Goal: Task Accomplishment & Management: Complete application form

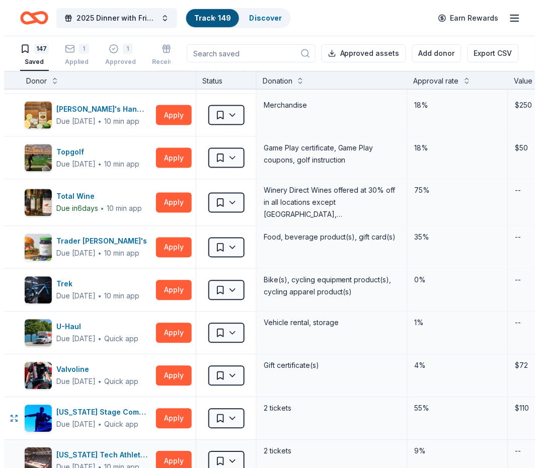
scroll to position [5614, 0]
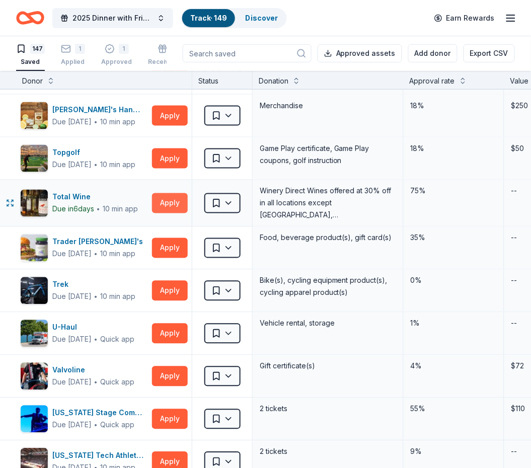
click at [165, 204] on button "Apply" at bounding box center [170, 203] width 36 height 20
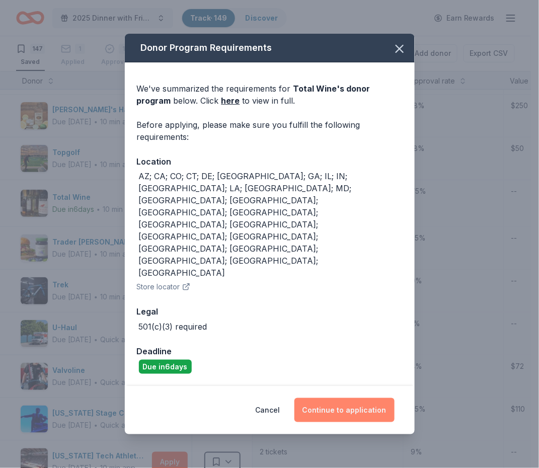
click at [338, 398] on button "Continue to application" at bounding box center [344, 410] width 100 height 24
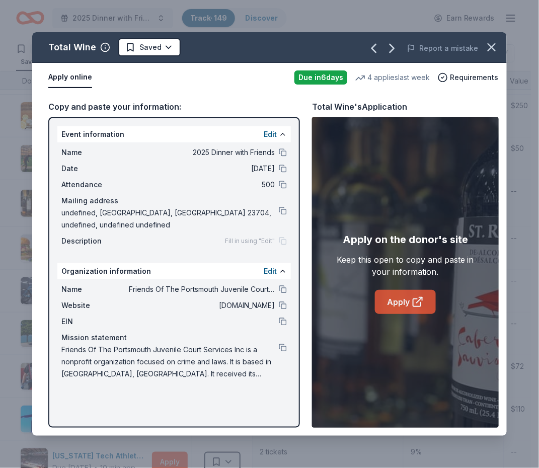
click at [398, 299] on link "Apply" at bounding box center [405, 302] width 61 height 24
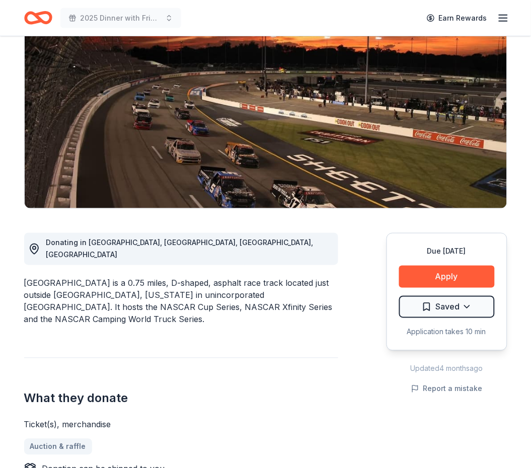
scroll to position [212, 0]
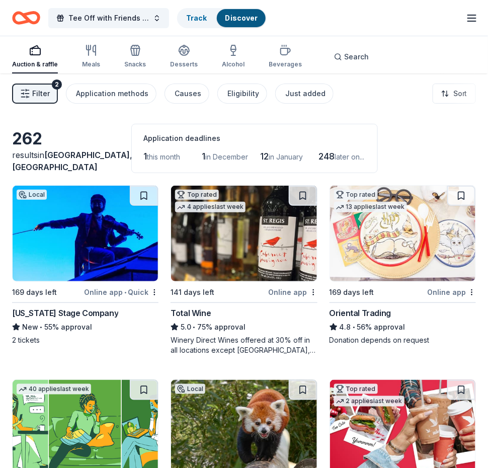
click at [323, 25] on div "Tee Off with Friends 2026 Track Discover Earn Rewards" at bounding box center [244, 18] width 464 height 24
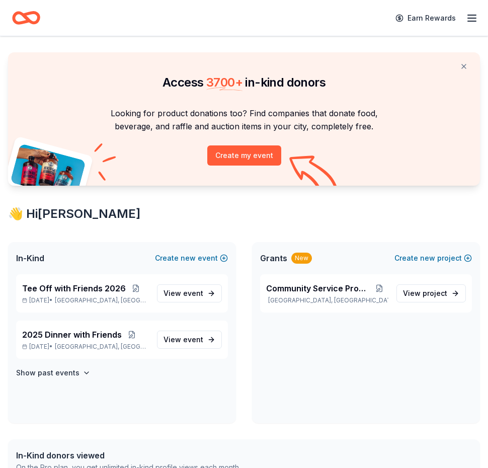
scroll to position [106, 0]
